Goal: Information Seeking & Learning: Find specific fact

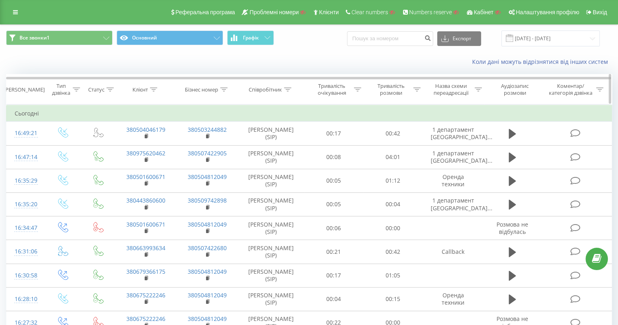
click at [154, 89] on icon at bounding box center [153, 89] width 7 height 4
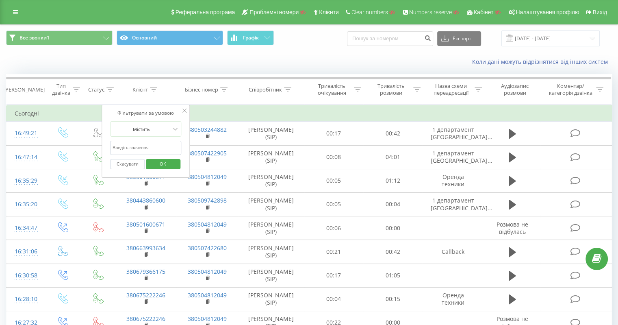
click at [153, 149] on input "text" at bounding box center [146, 148] width 72 height 14
paste input "380679743512"
type input "380679743512"
click at [156, 162] on span "OK" at bounding box center [163, 163] width 23 height 13
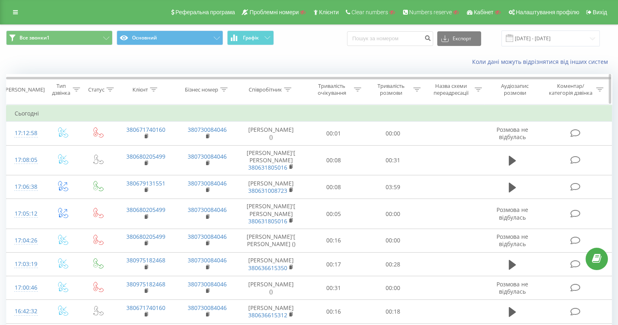
click at [285, 90] on icon at bounding box center [287, 89] width 7 height 4
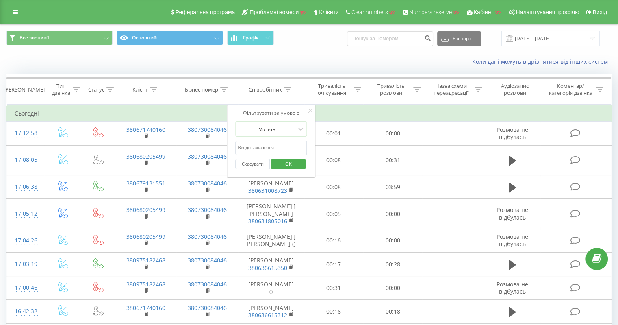
click at [274, 145] on input "text" at bounding box center [271, 148] width 72 height 14
paste input "380636615320"
type input "380636615320"
click at [278, 159] on span "OK" at bounding box center [288, 163] width 23 height 13
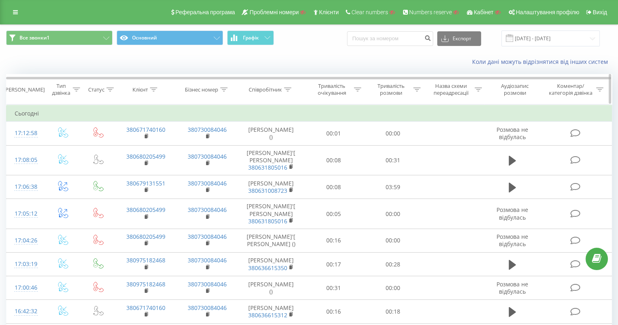
click at [289, 91] on icon at bounding box center [287, 89] width 7 height 4
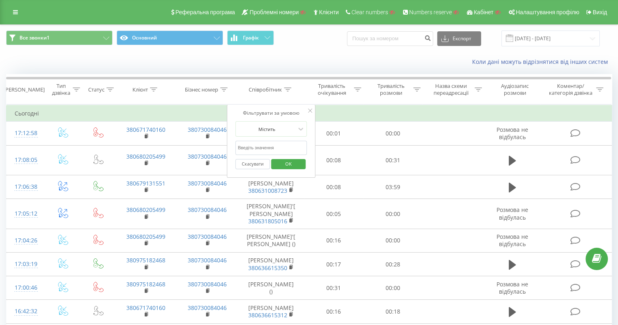
click at [280, 150] on input "text" at bounding box center [271, 148] width 72 height 14
paste input "380636615327"
type input "380636615327"
click at [282, 161] on span "OK" at bounding box center [288, 163] width 23 height 13
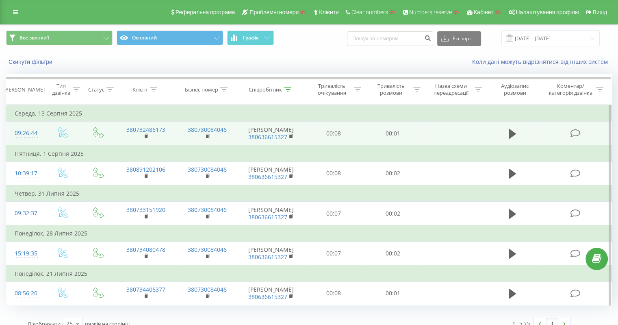
drag, startPoint x: 250, startPoint y: 129, endPoint x: 287, endPoint y: 133, distance: 36.3
click at [287, 133] on td "Черножуков Віктор 380636615327" at bounding box center [271, 134] width 66 height 24
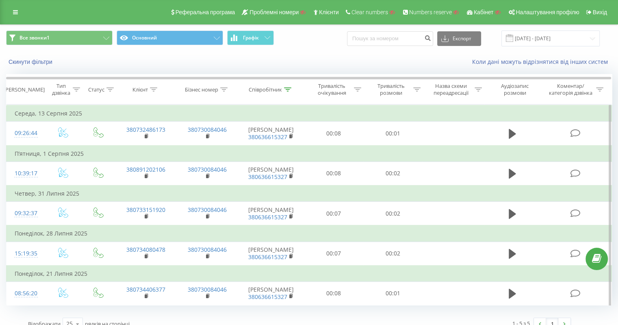
copy td "Черножуков Віктор"
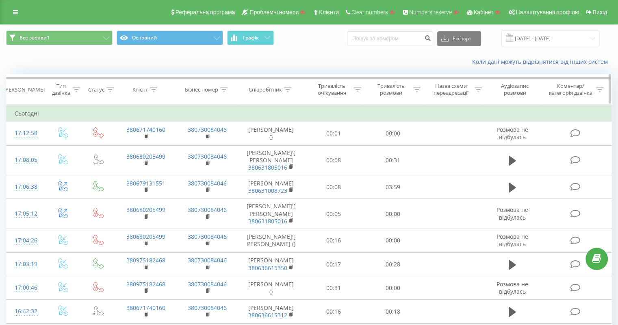
click at [288, 87] on icon at bounding box center [287, 89] width 7 height 4
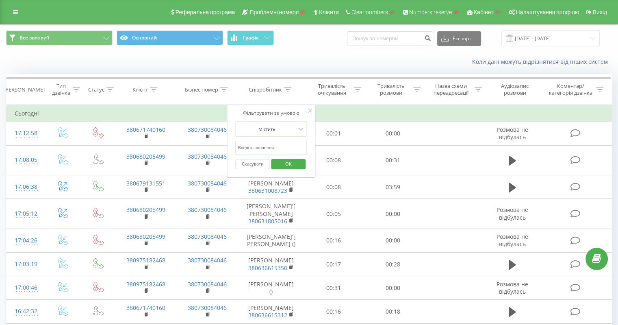
click at [276, 149] on input "text" at bounding box center [271, 148] width 72 height 14
paste input "380636615362"
type input "380636615362"
click at [282, 161] on span "OK" at bounding box center [288, 163] width 23 height 13
